Goal: Task Accomplishment & Management: Manage account settings

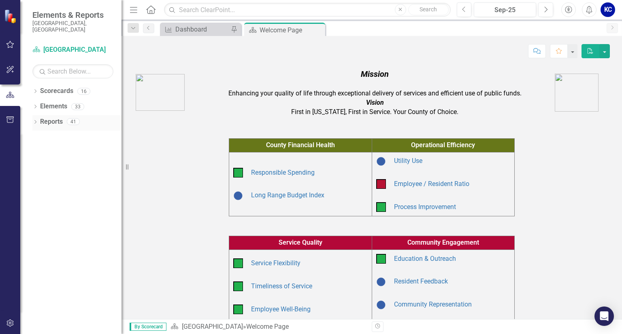
click at [38, 115] on div "Dropdown Reports 41" at bounding box center [76, 122] width 89 height 15
click at [197, 31] on div "Dashboard" at bounding box center [201, 29] width 53 height 10
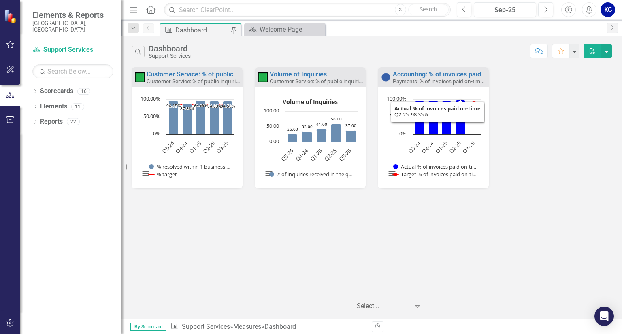
click at [446, 161] on rect "Interactive chart" at bounding box center [433, 141] width 103 height 91
click at [441, 79] on small "Payments: % of invoices paid on-time (i.e. net 30 days)" at bounding box center [459, 81] width 132 height 8
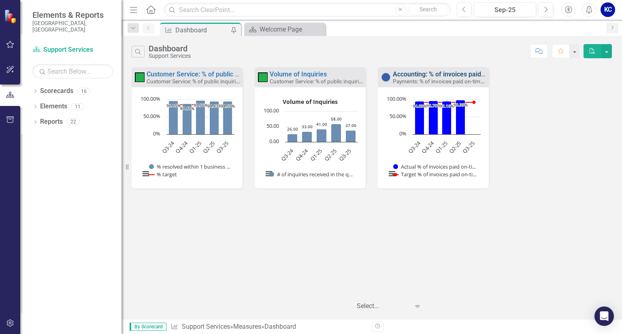
click at [446, 74] on link "Accounting: % of invoices paid on-time" at bounding box center [449, 74] width 113 height 8
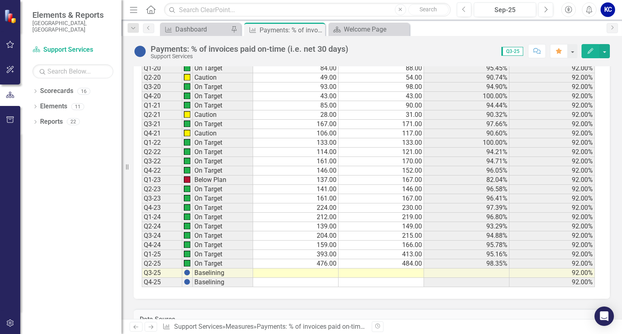
scroll to position [607, 0]
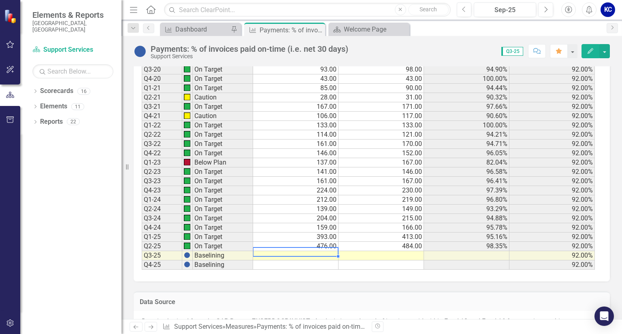
click at [314, 252] on td at bounding box center [295, 255] width 85 height 9
click at [317, 253] on td at bounding box center [295, 255] width 85 height 9
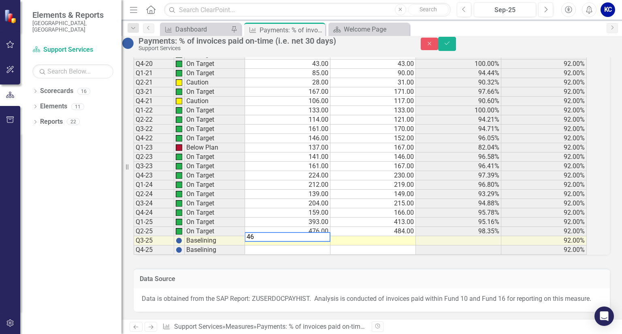
type textarea "466"
type textarea "468"
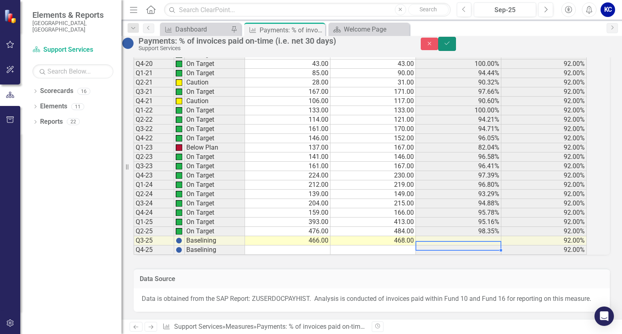
click at [451, 46] on icon "Save" at bounding box center [446, 43] width 7 height 6
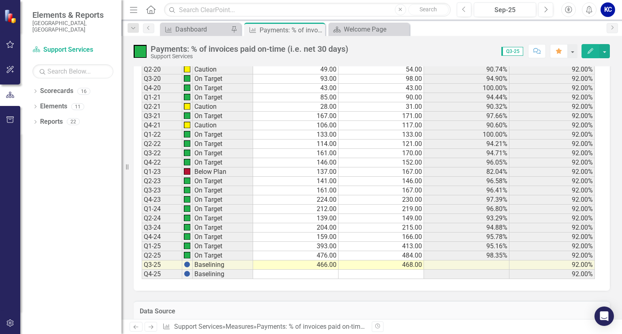
scroll to position [648, 0]
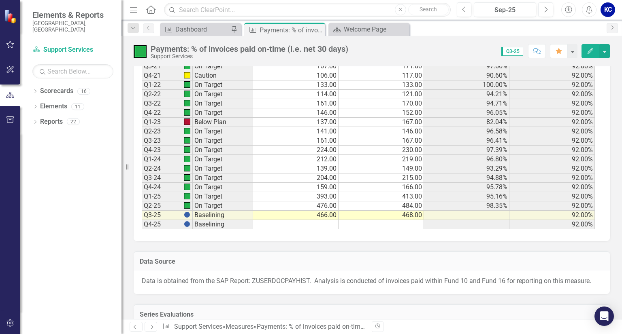
click at [481, 211] on td at bounding box center [466, 215] width 85 height 9
click at [392, 211] on td "468.00" at bounding box center [381, 215] width 85 height 9
click at [187, 212] on img at bounding box center [187, 215] width 6 height 6
click at [409, 212] on td "468.00" at bounding box center [381, 215] width 85 height 9
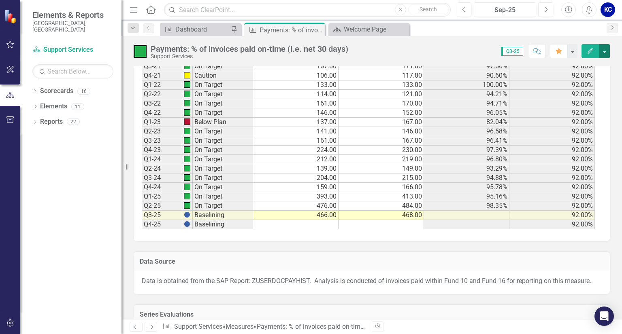
click at [606, 54] on button "button" at bounding box center [604, 51] width 11 height 14
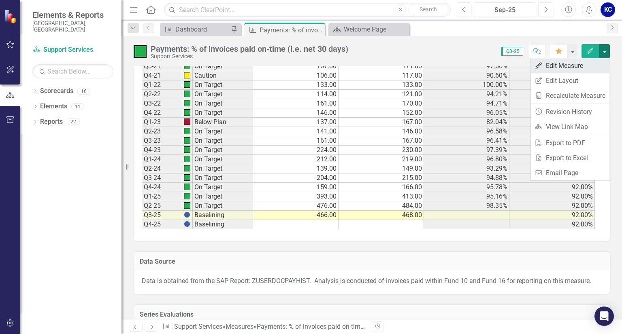
click at [558, 65] on link "Edit Edit Measure" at bounding box center [569, 65] width 79 height 15
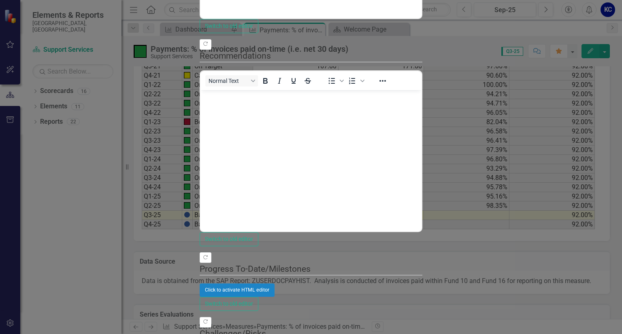
scroll to position [202, 0]
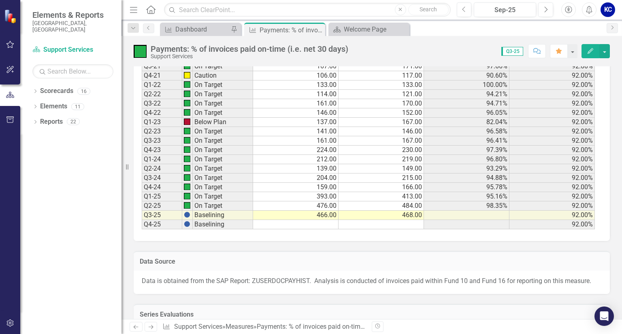
click at [516, 51] on span "Q3-25" at bounding box center [512, 51] width 22 height 9
click at [383, 211] on td "468.00" at bounding box center [381, 215] width 85 height 9
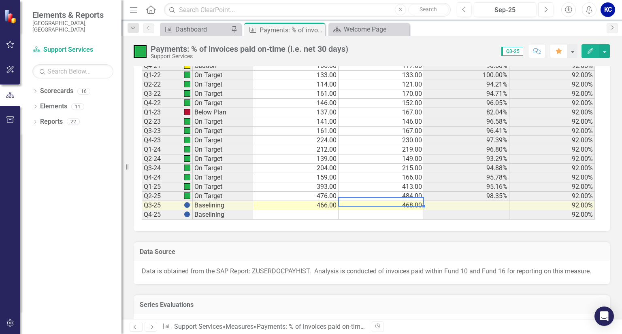
scroll to position [718, 0]
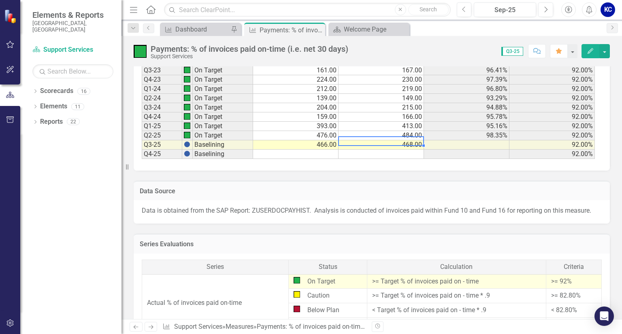
click at [407, 143] on td "468.00" at bounding box center [381, 145] width 85 height 9
type textarea "468"
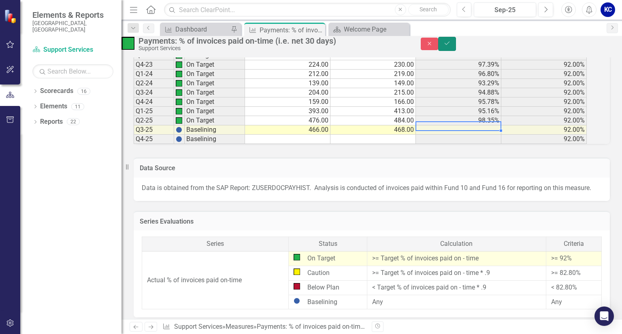
click at [451, 46] on icon "Save" at bounding box center [446, 43] width 7 height 6
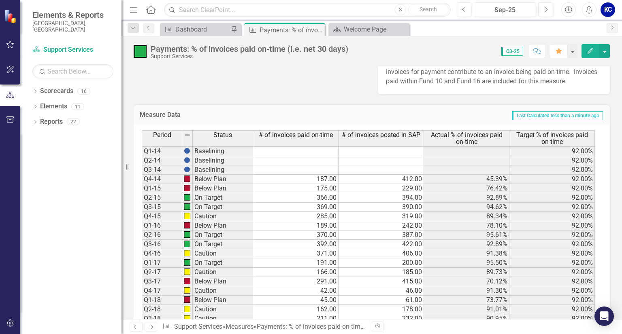
scroll to position [0, 0]
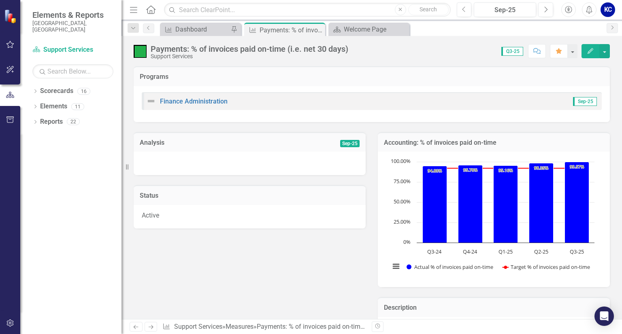
click at [248, 162] on div at bounding box center [250, 163] width 232 height 23
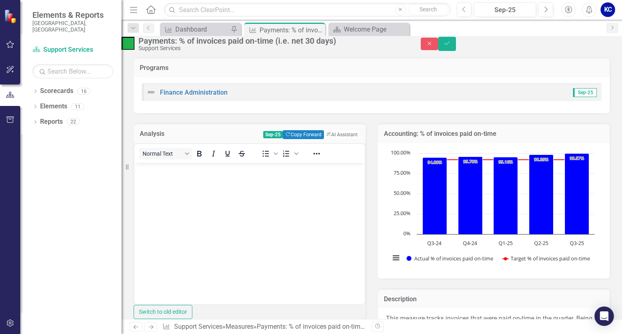
click at [211, 184] on body "Rich Text Area. Press ALT-0 for help." at bounding box center [249, 223] width 230 height 121
